Goal: Task Accomplishment & Management: Manage account settings

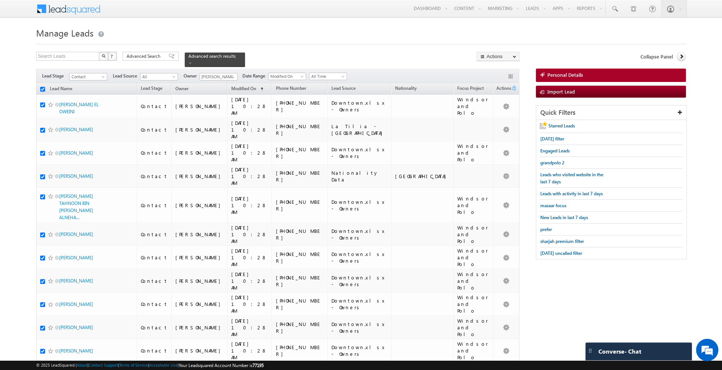
checkbox input "true"
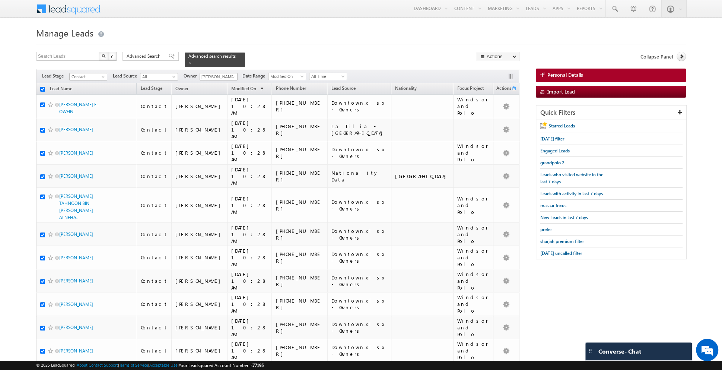
checkbox input "true"
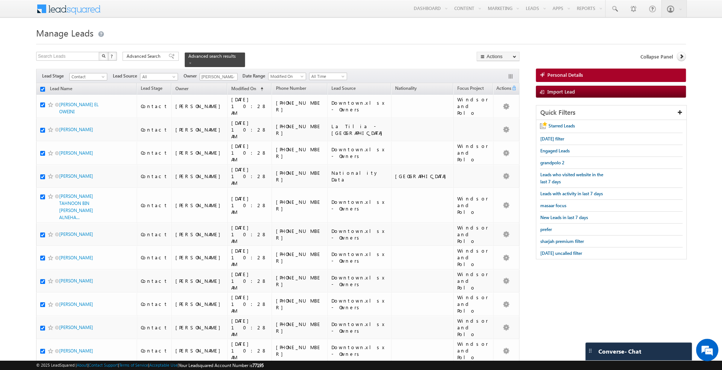
checkbox input "true"
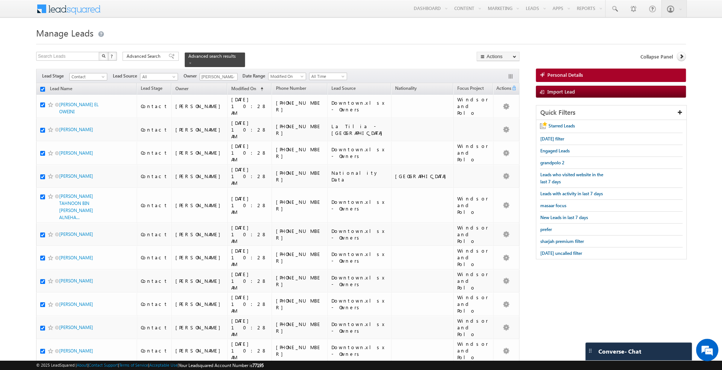
checkbox input "true"
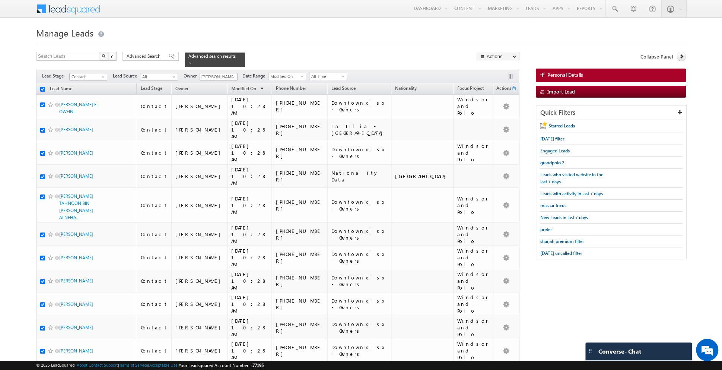
checkbox input "true"
click at [504, 118] on link "Change Owner" at bounding box center [498, 120] width 42 height 9
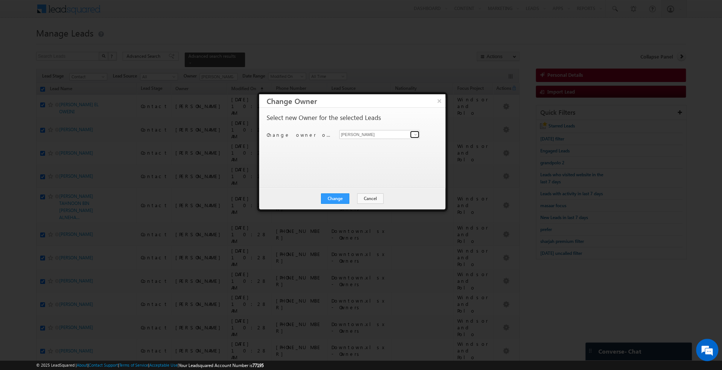
click at [415, 134] on span at bounding box center [415, 134] width 6 height 6
click at [399, 145] on link "Isha Mehndiratta isha.mehndiratta@indglobal.ae" at bounding box center [379, 145] width 81 height 14
type input "[PERSON_NAME]"
click at [415, 134] on span at bounding box center [415, 134] width 6 height 6
click at [373, 146] on span "shaik.basha@indglobal.ae" at bounding box center [375, 149] width 67 height 6
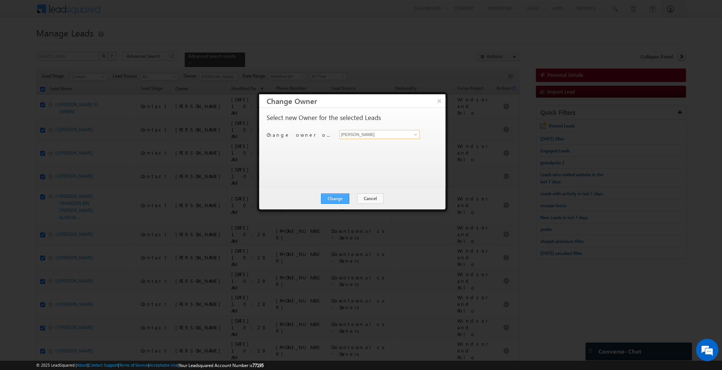
type input "[PERSON_NAME]"
click at [335, 198] on button "Change" at bounding box center [335, 198] width 28 height 10
click at [353, 198] on button "Close" at bounding box center [353, 198] width 24 height 10
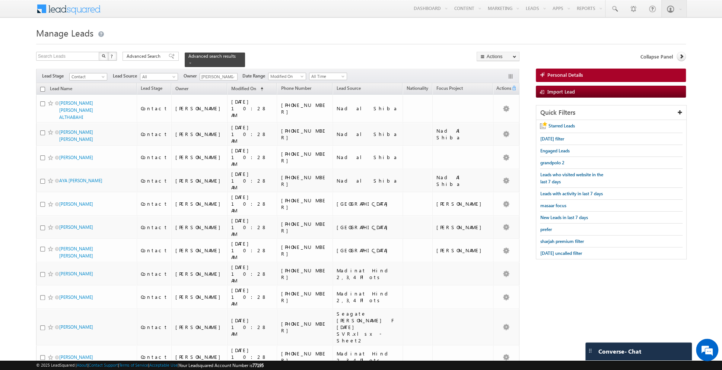
click at [42, 87] on input "checkbox" at bounding box center [42, 89] width 5 height 5
checkbox input "true"
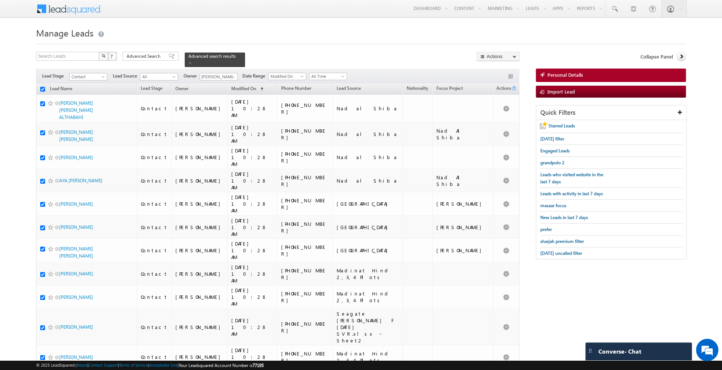
checkbox input "true"
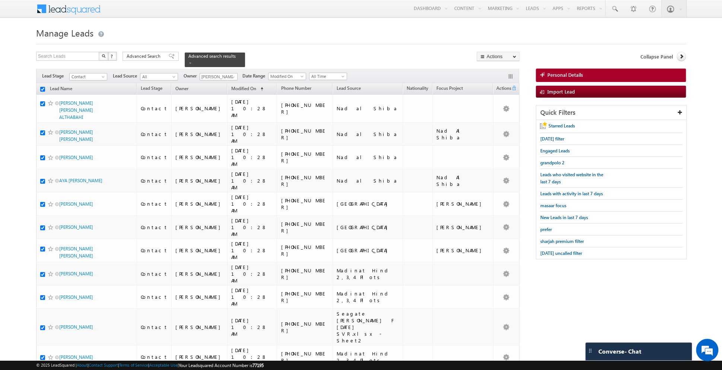
checkbox input "true"
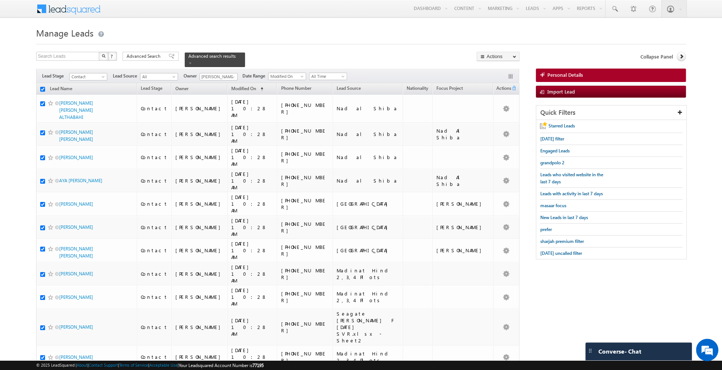
checkbox input "true"
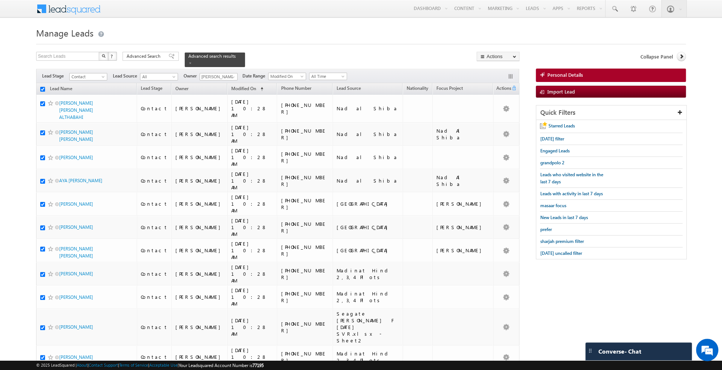
checkbox input "true"
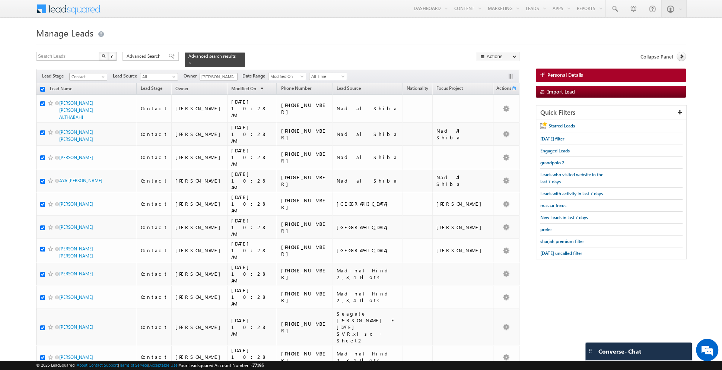
checkbox input "true"
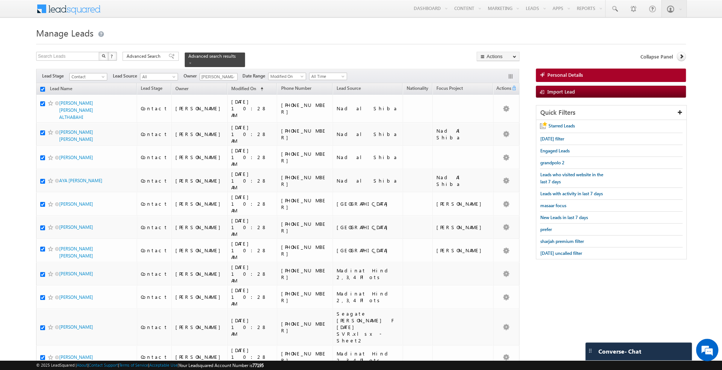
checkbox input "true"
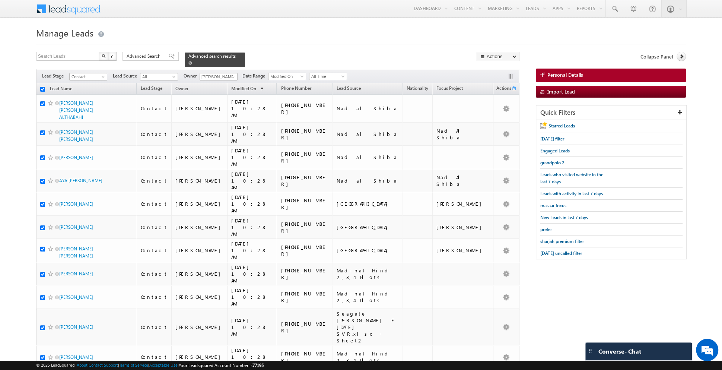
click at [188, 65] on link at bounding box center [190, 63] width 4 height 6
